Goal: Navigation & Orientation: Find specific page/section

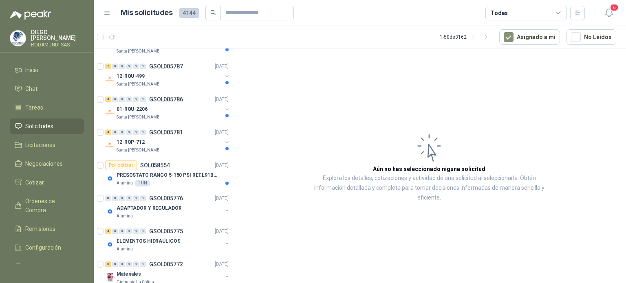
scroll to position [325, 0]
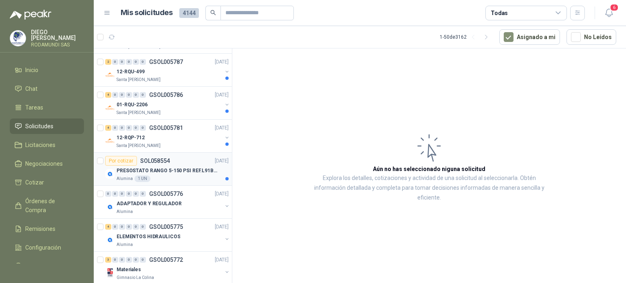
click at [181, 171] on p "PRESOSTATO RANGO 5-150 PSI REF.L91B-1050" at bounding box center [168, 171] width 102 height 8
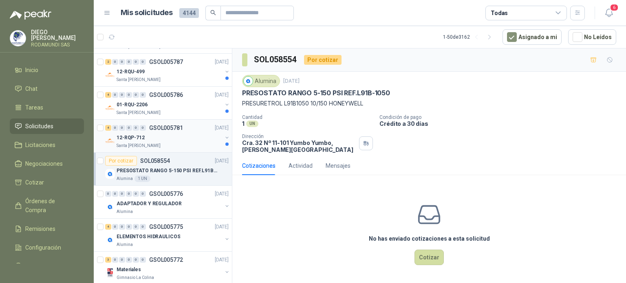
click at [172, 143] on div "Santa [PERSON_NAME]" at bounding box center [170, 146] width 106 height 7
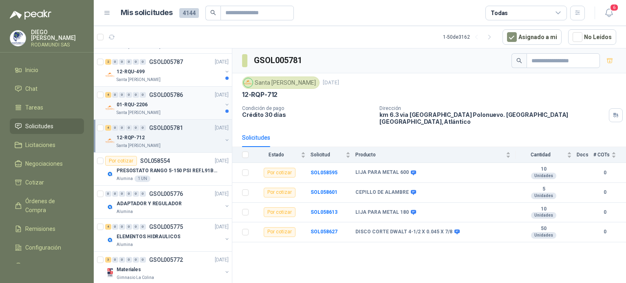
click at [176, 110] on div "Santa [PERSON_NAME]" at bounding box center [170, 113] width 106 height 7
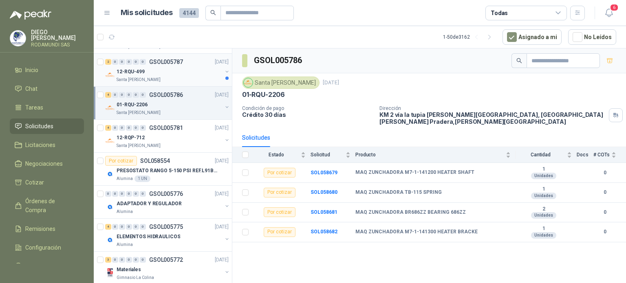
click at [183, 78] on div "Santa [PERSON_NAME]" at bounding box center [170, 80] width 106 height 7
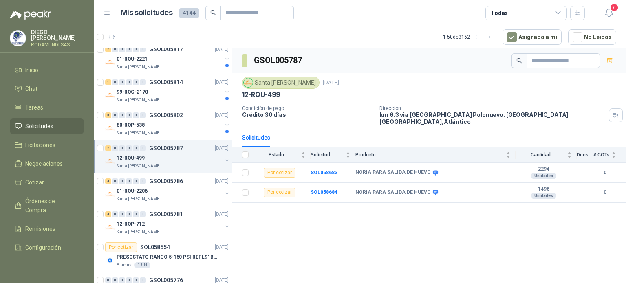
scroll to position [212, 0]
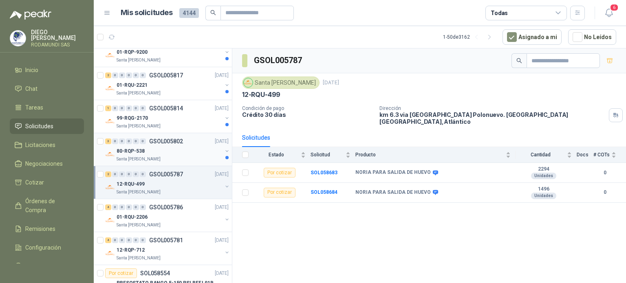
click at [175, 156] on div "Santa [PERSON_NAME]" at bounding box center [170, 159] width 106 height 7
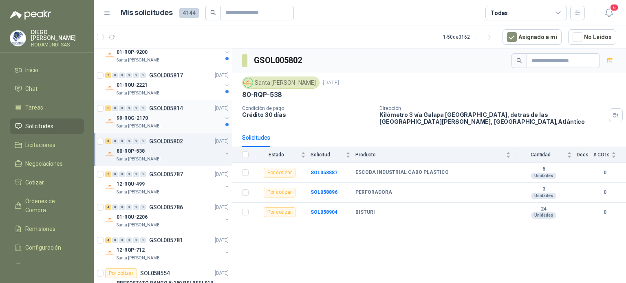
click at [180, 117] on div "99-RQG-2170" at bounding box center [170, 118] width 106 height 10
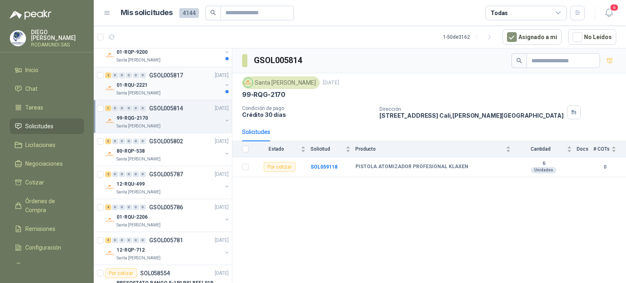
click at [186, 84] on div "01-RQU-2221" at bounding box center [170, 85] width 106 height 10
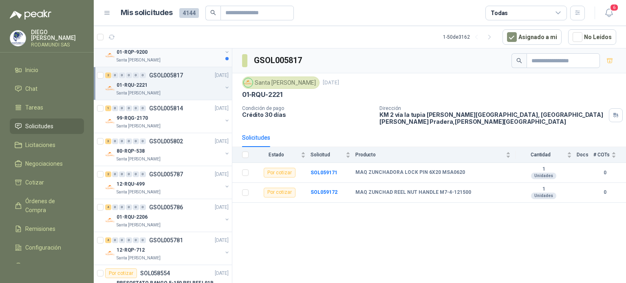
click at [185, 57] on div "Santa [PERSON_NAME]" at bounding box center [170, 60] width 106 height 7
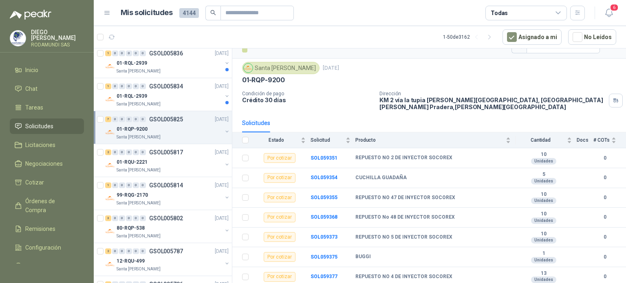
scroll to position [110, 0]
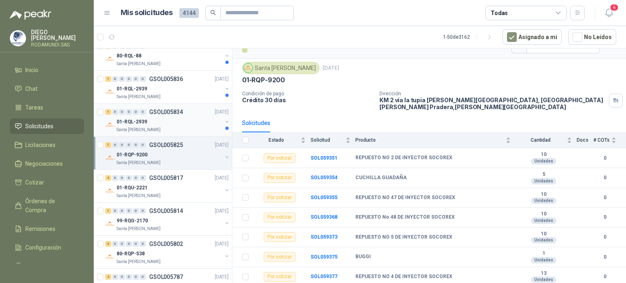
click at [178, 120] on div "01-RQL-2939" at bounding box center [170, 122] width 106 height 10
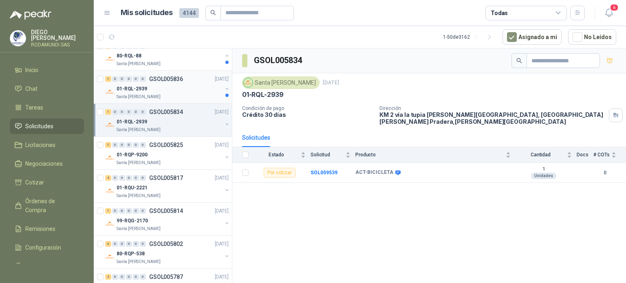
click at [180, 91] on div "01-RQL-2939" at bounding box center [170, 89] width 106 height 10
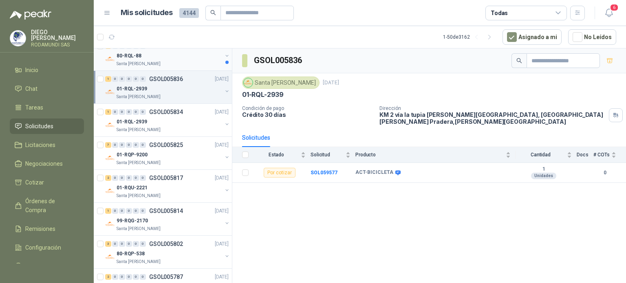
click at [196, 61] on div "Santa [PERSON_NAME]" at bounding box center [170, 64] width 106 height 7
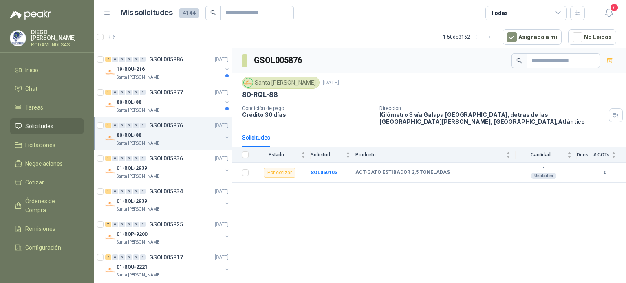
scroll to position [18, 0]
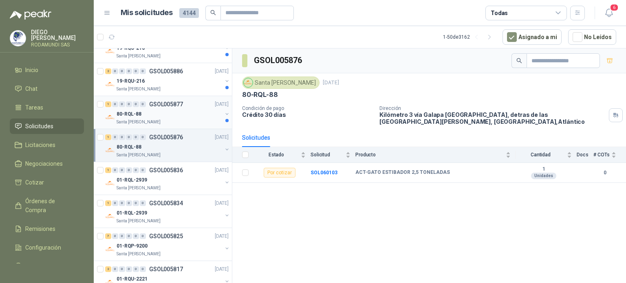
click at [190, 119] on div "Santa [PERSON_NAME]" at bounding box center [170, 122] width 106 height 7
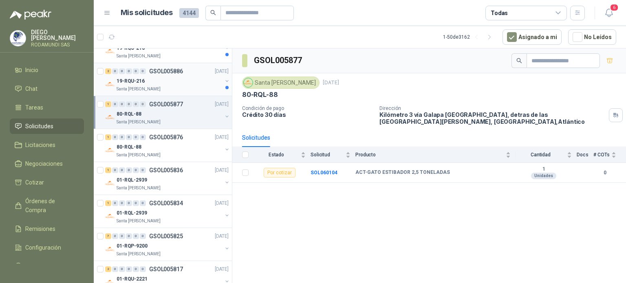
click at [200, 82] on div "19-RQU-216" at bounding box center [170, 81] width 106 height 10
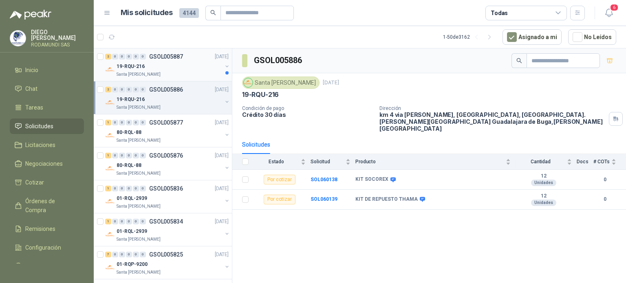
click at [157, 63] on div "19-RQU-216" at bounding box center [170, 67] width 106 height 10
